Goal: Information Seeking & Learning: Understand process/instructions

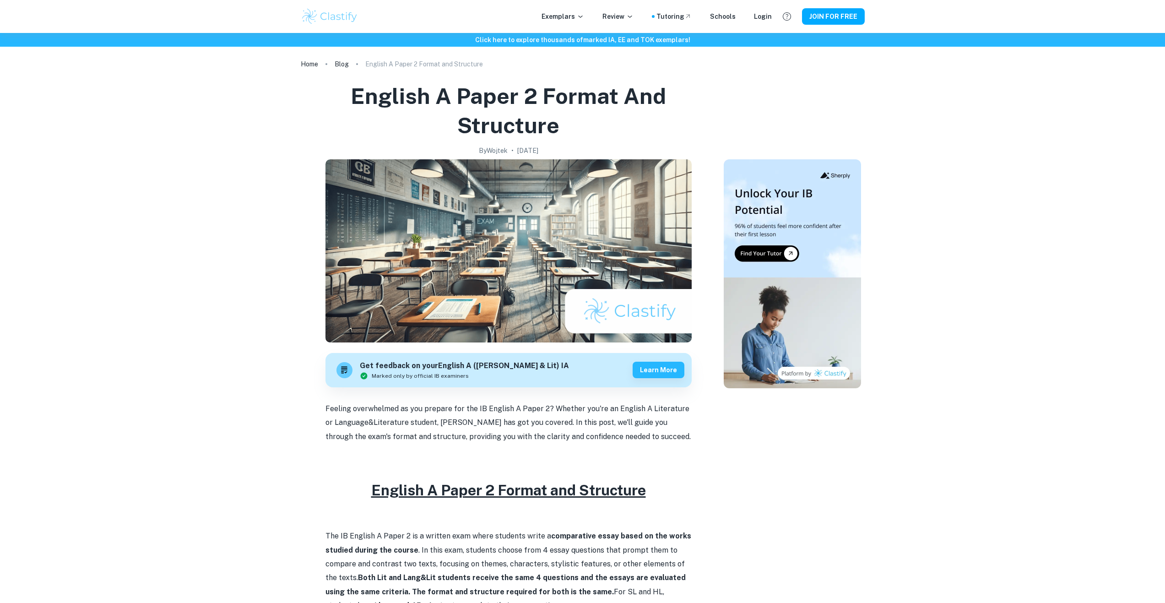
scroll to position [308, 0]
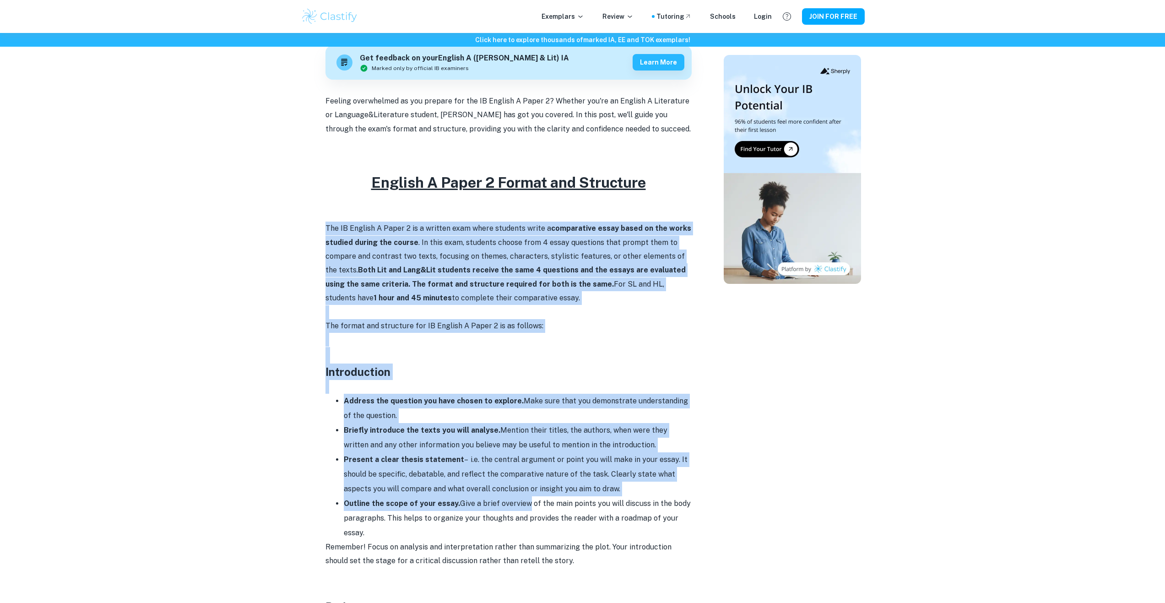
drag, startPoint x: 310, startPoint y: 224, endPoint x: 523, endPoint y: 499, distance: 348.4
click at [523, 499] on div "English A Paper 2 Format and Structure By [PERSON_NAME] • [DATE] Get feedback o…" at bounding box center [508, 575] width 408 height 1603
click at [523, 499] on li "Outline the scope of your essay. Give a brief overview of the main points you w…" at bounding box center [518, 518] width 348 height 44
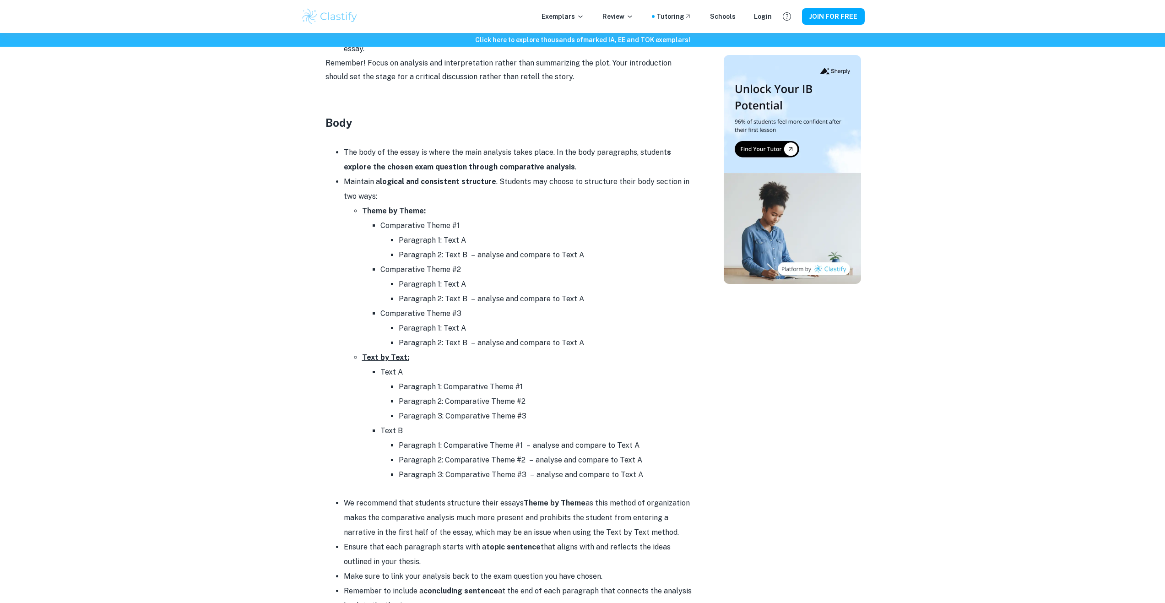
scroll to position [811, 0]
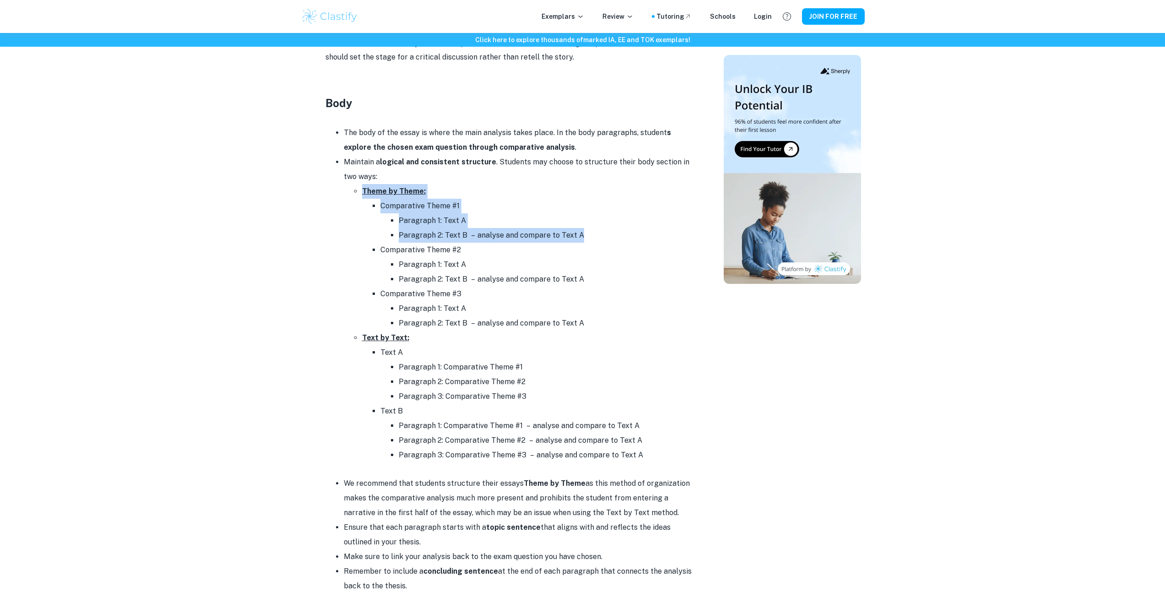
drag, startPoint x: 346, startPoint y: 186, endPoint x: 579, endPoint y: 232, distance: 237.1
click at [579, 232] on ul "Theme by Theme: Comparative Theme #1 Paragraph 1: Text A Paragraph 2: Text B – …" at bounding box center [518, 323] width 348 height 278
click at [579, 232] on li "Paragraph 2: Text B – analyse and compare to Text A" at bounding box center [545, 235] width 293 height 15
drag, startPoint x: 596, startPoint y: 233, endPoint x: 588, endPoint y: 213, distance: 21.6
click at [588, 213] on ul "Paragraph 1: Text A Paragraph 2: Text B – analyse and compare to Text A" at bounding box center [535, 227] width 311 height 29
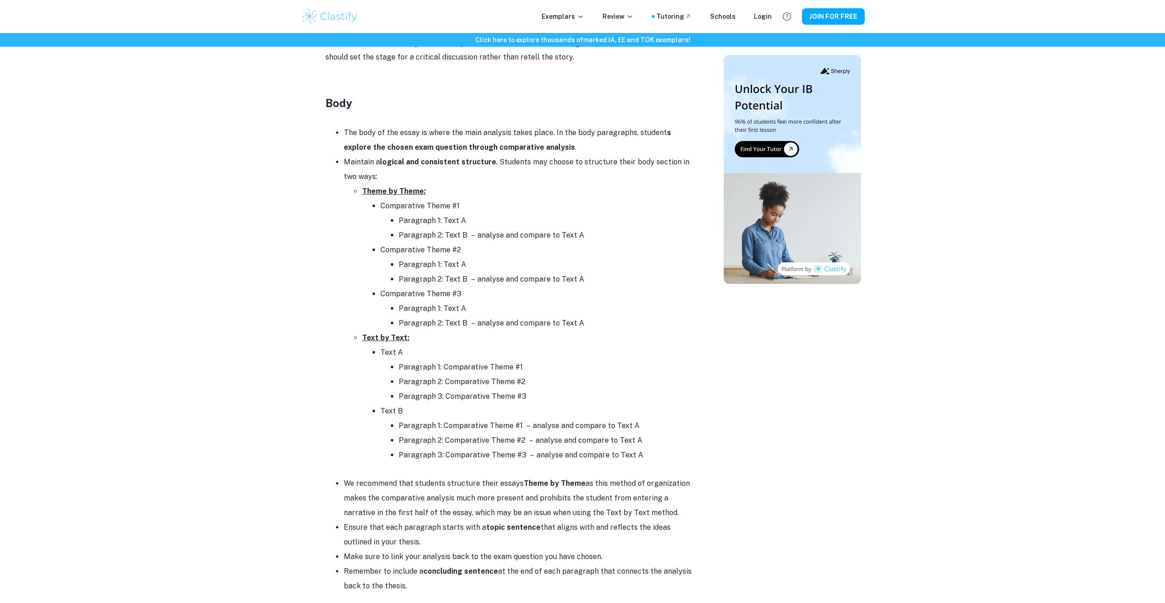
click at [588, 213] on li "Paragraph 1: Text A" at bounding box center [545, 220] width 293 height 15
drag, startPoint x: 588, startPoint y: 213, endPoint x: 590, endPoint y: 238, distance: 25.3
click at [590, 238] on ul "Paragraph 1: Text A Paragraph 2: Text B – analyse and compare to Text A" at bounding box center [535, 227] width 311 height 29
click at [590, 238] on li "Paragraph 2: Text B – analyse and compare to Text A" at bounding box center [545, 235] width 293 height 15
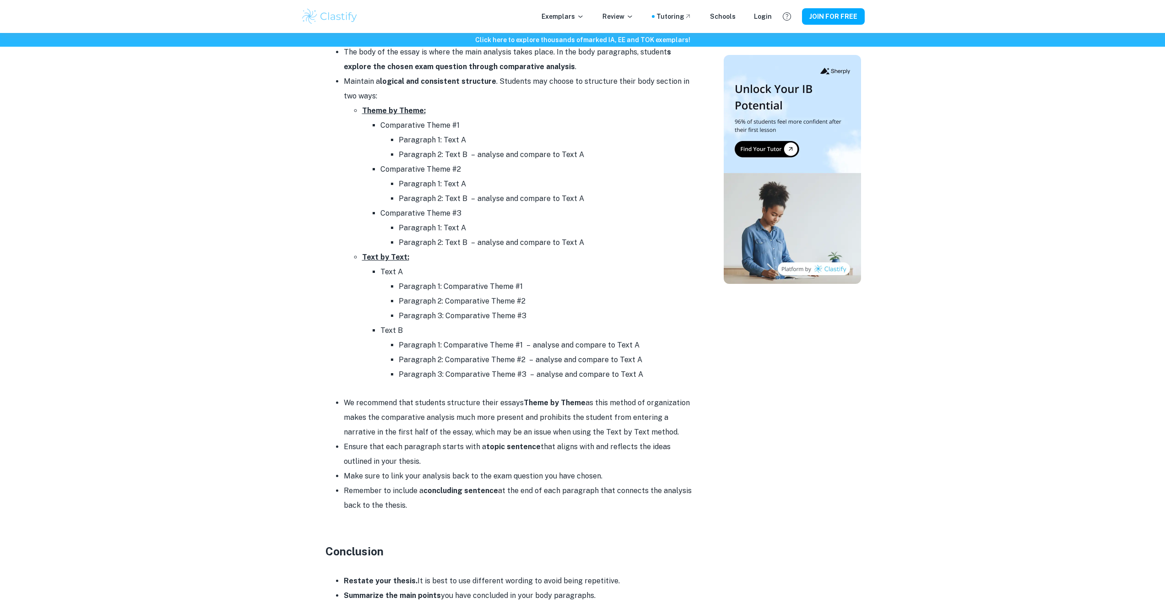
scroll to position [903, 0]
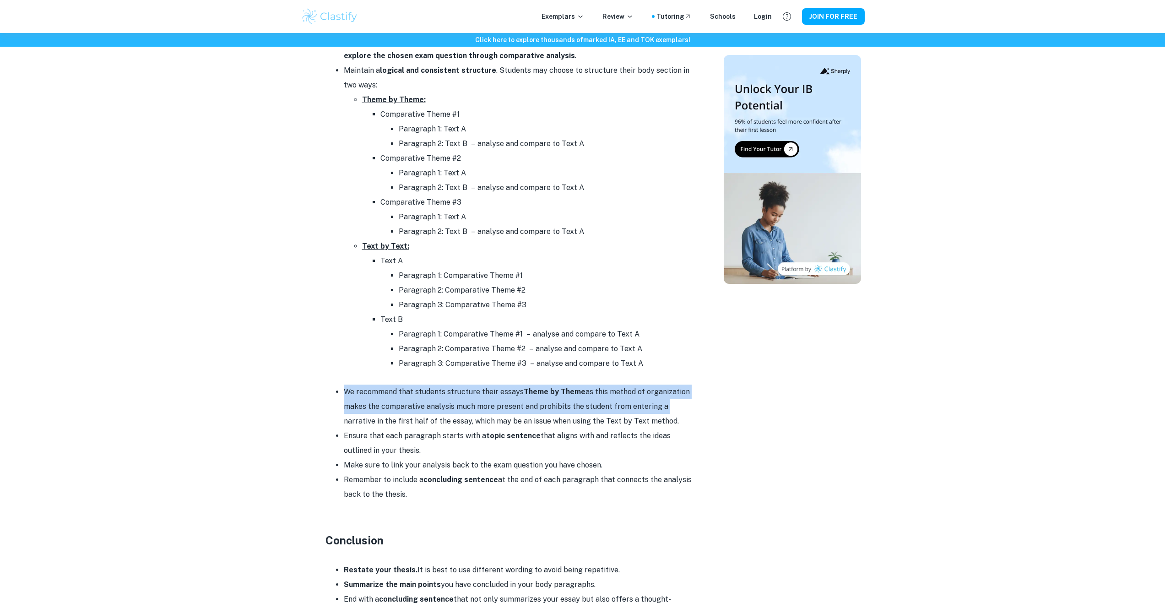
drag, startPoint x: 344, startPoint y: 389, endPoint x: 660, endPoint y: 408, distance: 316.4
click at [660, 408] on li "We recommend that students structure their essays Theme by Theme as this method…" at bounding box center [518, 406] width 348 height 44
drag, startPoint x: 660, startPoint y: 408, endPoint x: 345, endPoint y: 383, distance: 315.9
click at [345, 383] on div "Feeling overwhelmed as you prepare for the IB English A Paper 2? Whether you're…" at bounding box center [508, 94] width 366 height 1191
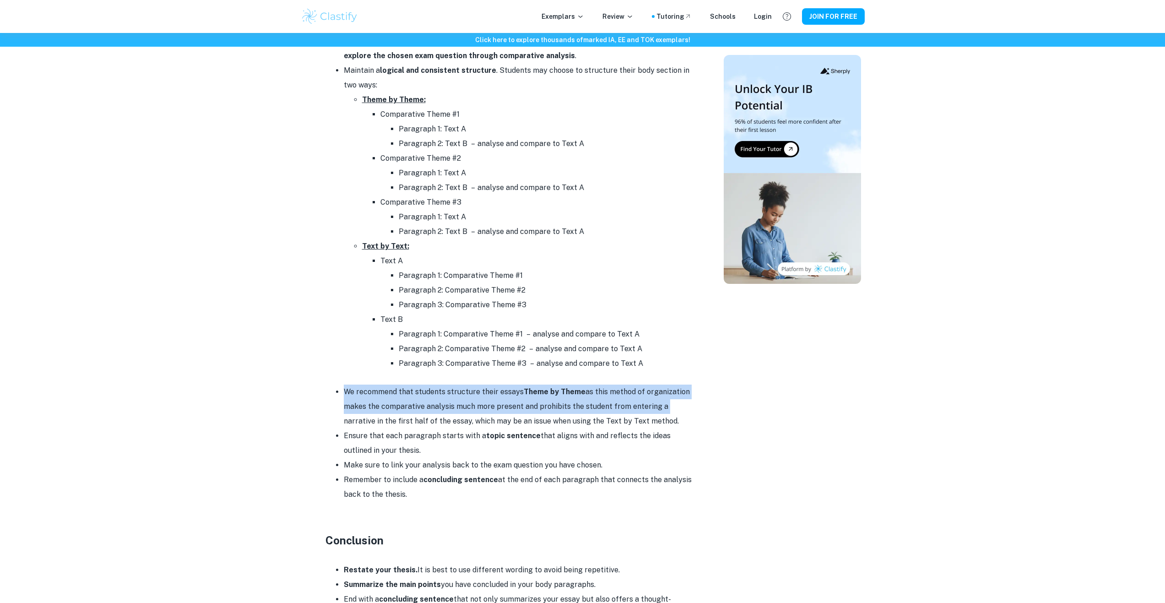
click at [345, 383] on p at bounding box center [508, 378] width 366 height 14
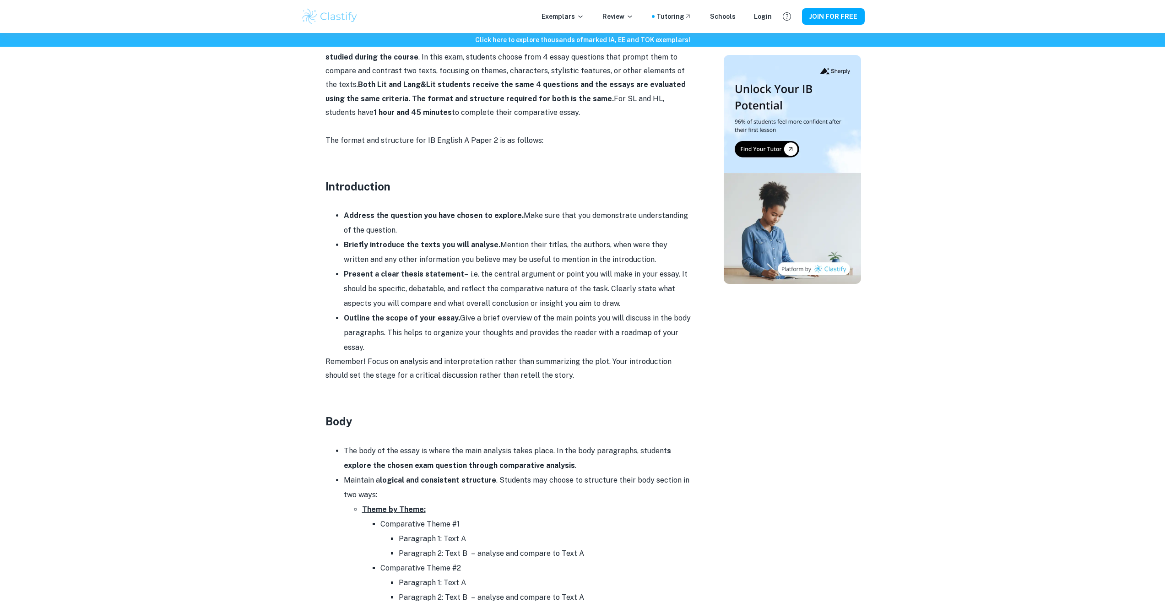
scroll to position [485, 0]
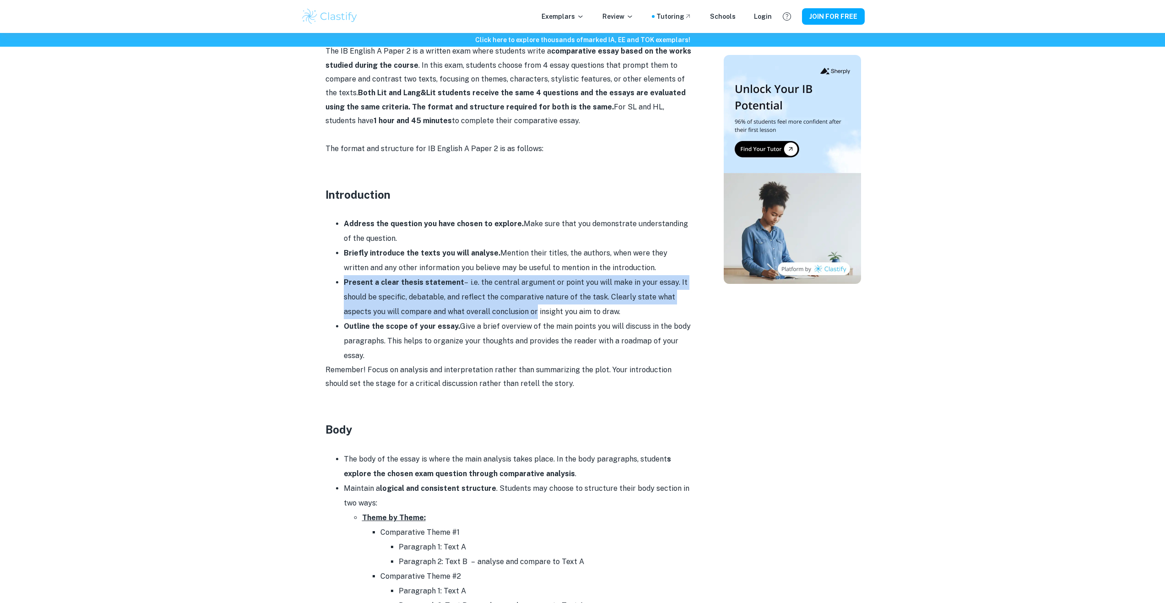
drag, startPoint x: 335, startPoint y: 281, endPoint x: 558, endPoint y: 321, distance: 226.6
click at [553, 321] on ul "Address the question you have chosen to explore. Make sure that you demonstrate…" at bounding box center [508, 289] width 366 height 146
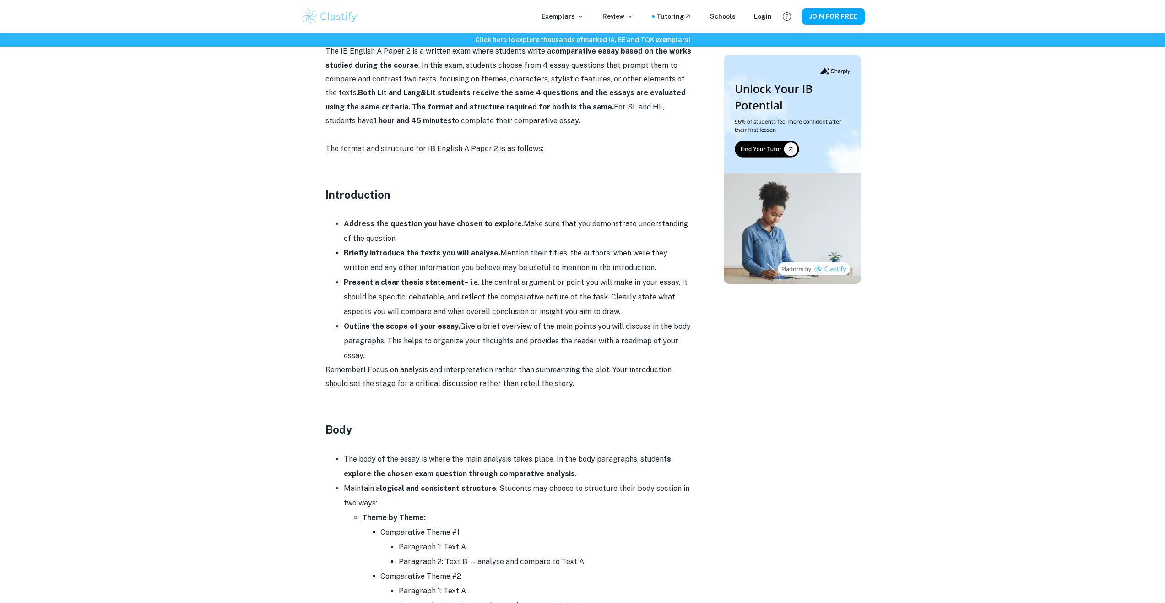
click at [576, 323] on li "Outline the scope of your essay. Give a brief overview of the main points you w…" at bounding box center [518, 341] width 348 height 44
